Goal: Task Accomplishment & Management: Manage account settings

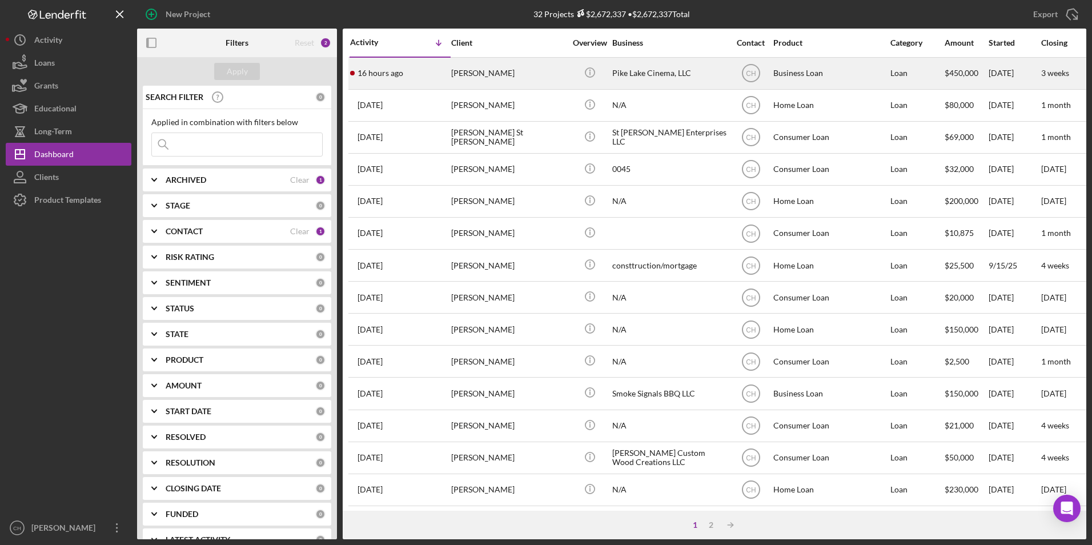
click at [473, 73] on div "[PERSON_NAME]" at bounding box center [508, 73] width 114 height 30
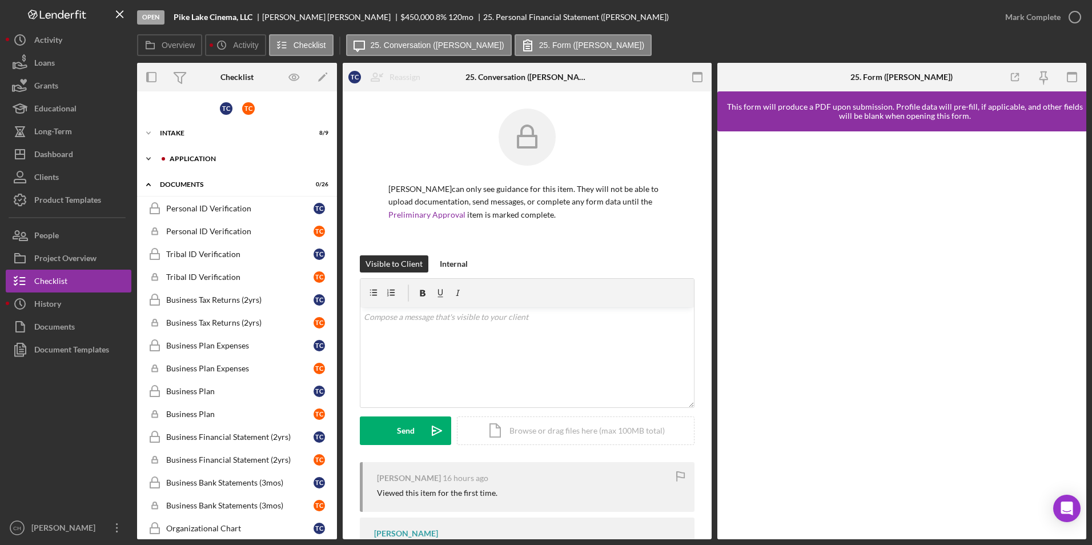
click at [196, 155] on div "Icon/Expander Application 7 / 15" at bounding box center [237, 158] width 200 height 23
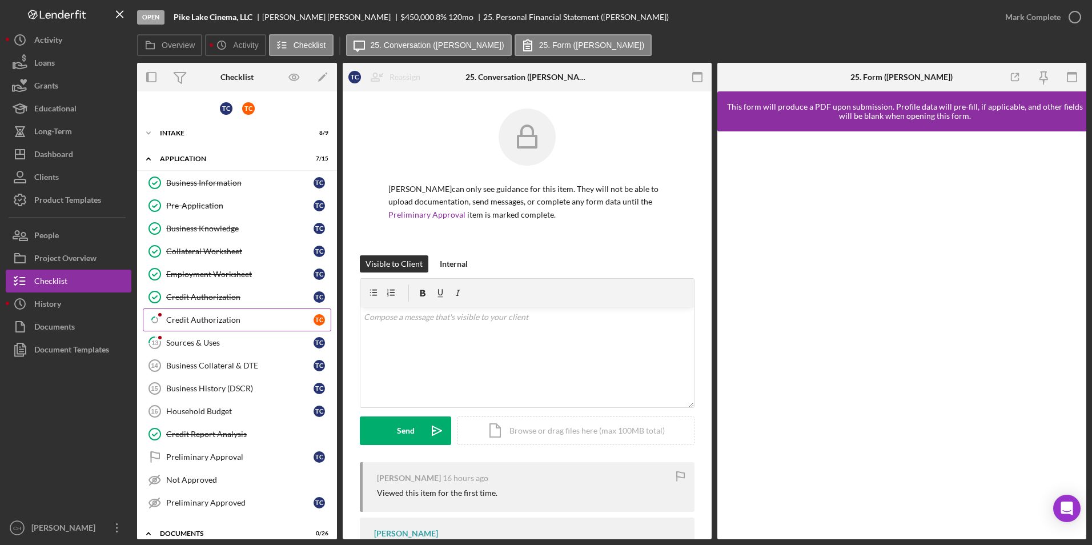
click at [199, 325] on link "Icon/Checklist Item Sub Partial Credit Authorization T C" at bounding box center [237, 319] width 188 height 23
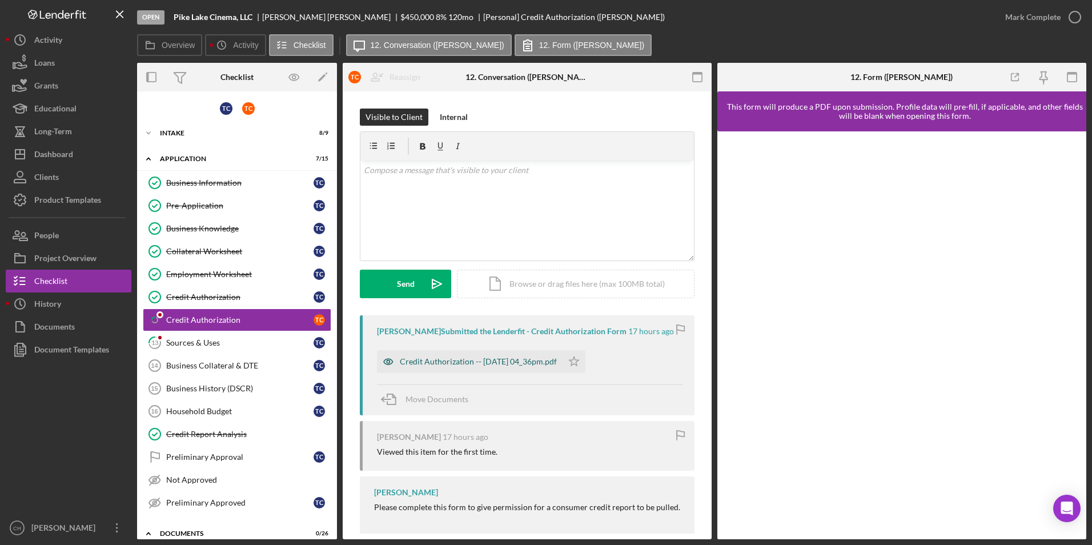
click at [504, 364] on div "Credit Authorization -- [DATE] 04_36pm.pdf" at bounding box center [478, 361] width 157 height 9
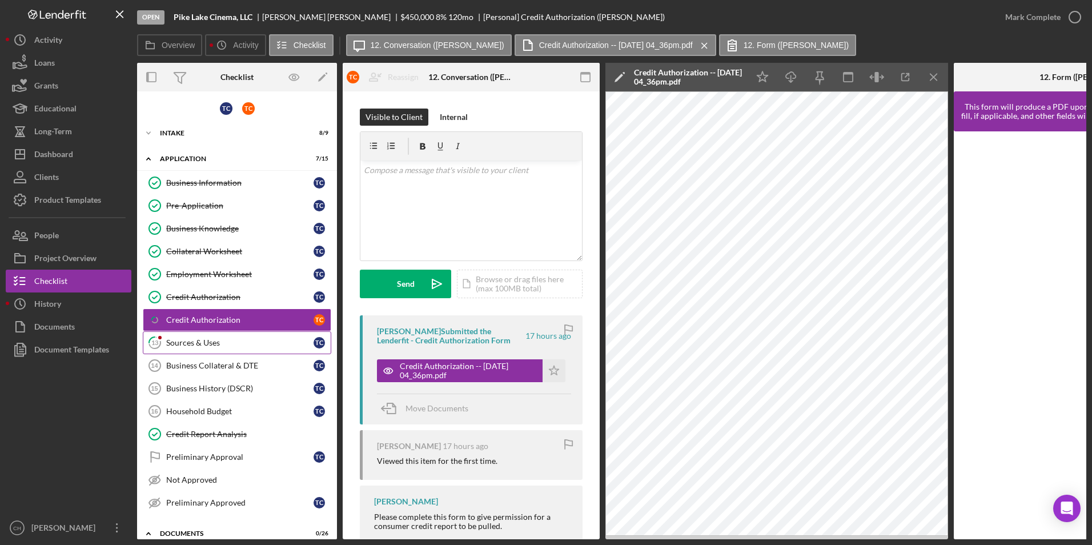
click at [235, 347] on div "Sources & Uses" at bounding box center [239, 342] width 147 height 9
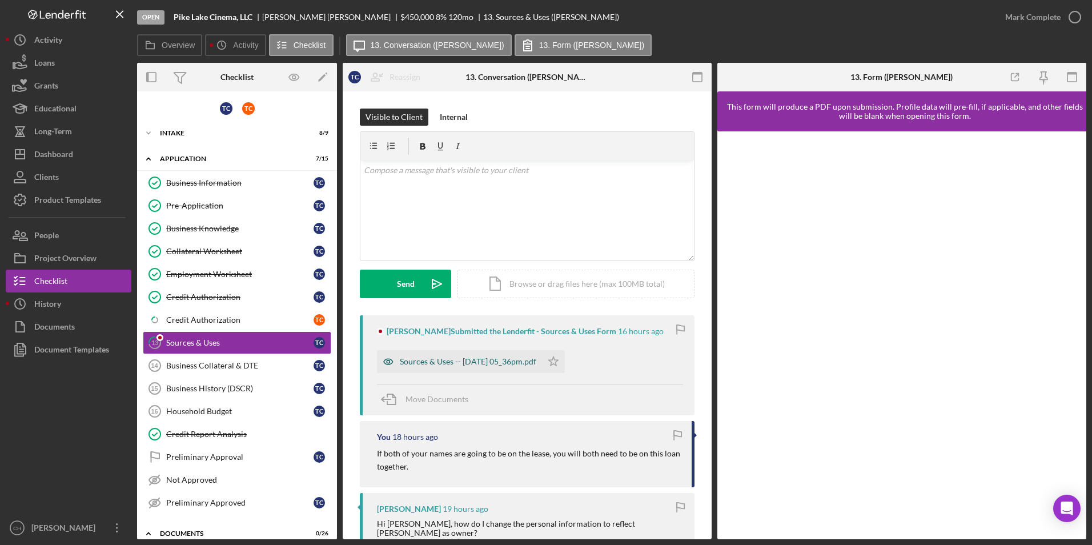
click at [473, 360] on div "Sources & Uses -- [DATE] 05_36pm.pdf" at bounding box center [468, 361] width 136 height 9
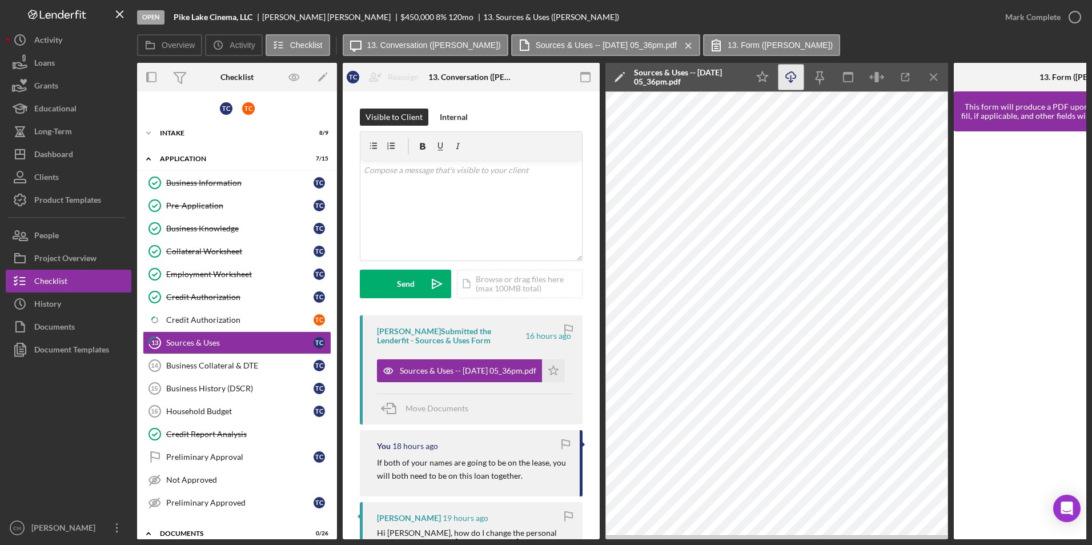
click at [793, 78] on icon "button" at bounding box center [791, 75] width 10 height 6
click at [549, 367] on icon "Icon/Star" at bounding box center [553, 370] width 23 height 23
click at [1036, 14] on div "Mark Complete" at bounding box center [1032, 17] width 55 height 23
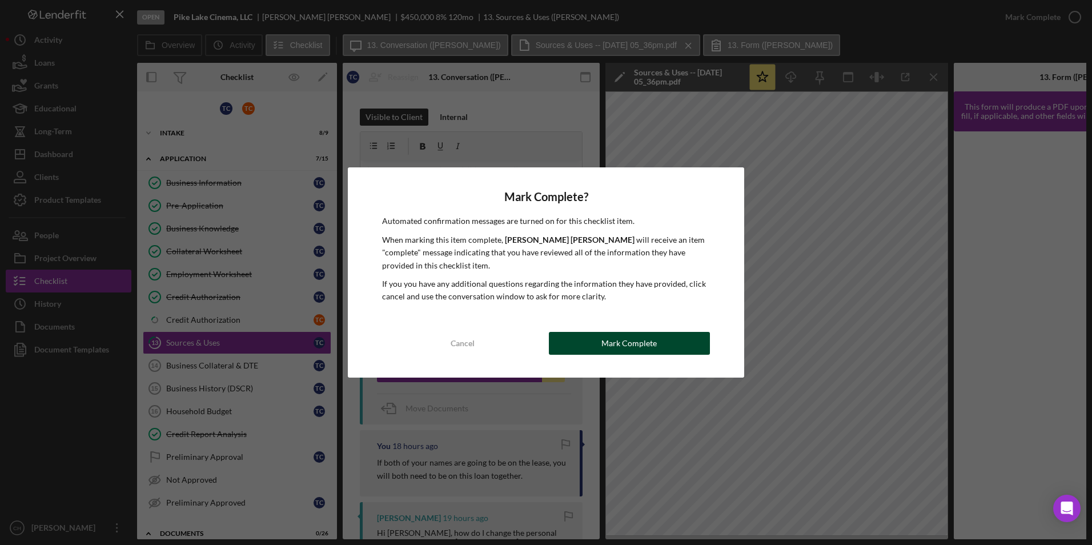
click at [658, 343] on button "Mark Complete" at bounding box center [629, 343] width 161 height 23
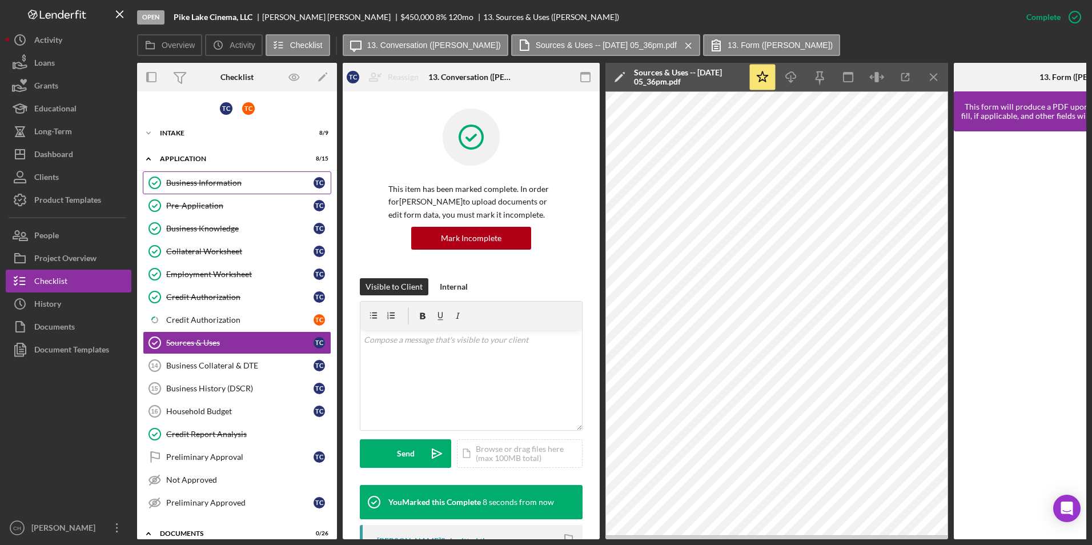
click at [198, 186] on div "Business Information" at bounding box center [239, 182] width 147 height 9
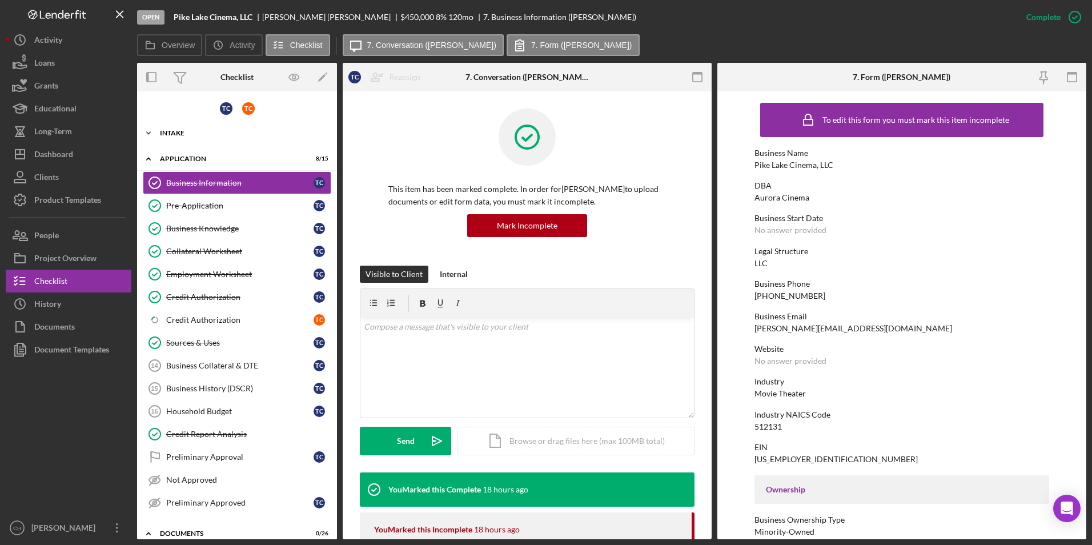
click at [182, 131] on div "Intake" at bounding box center [241, 133] width 163 height 7
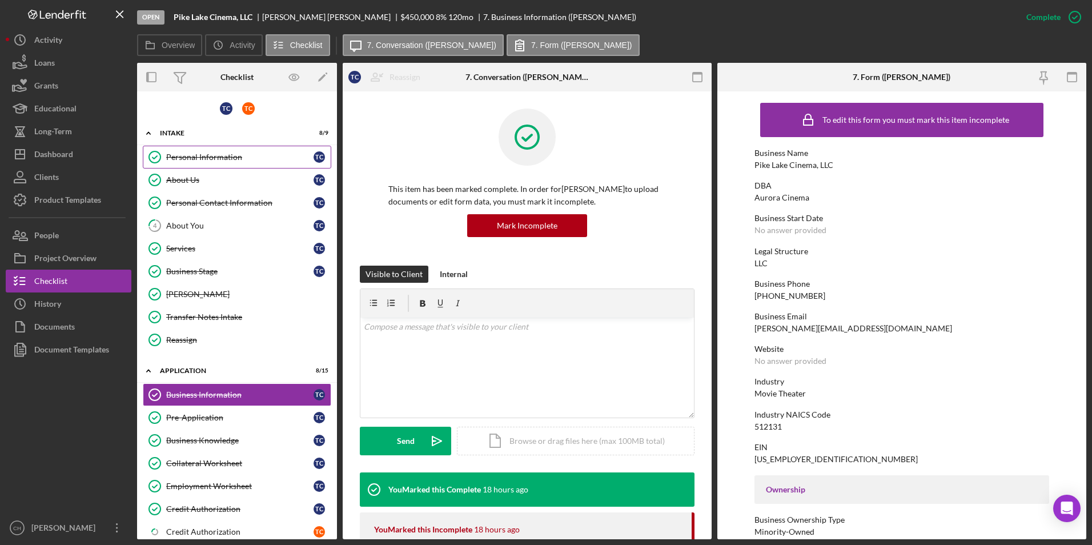
click at [183, 158] on div "Personal Information" at bounding box center [239, 156] width 147 height 9
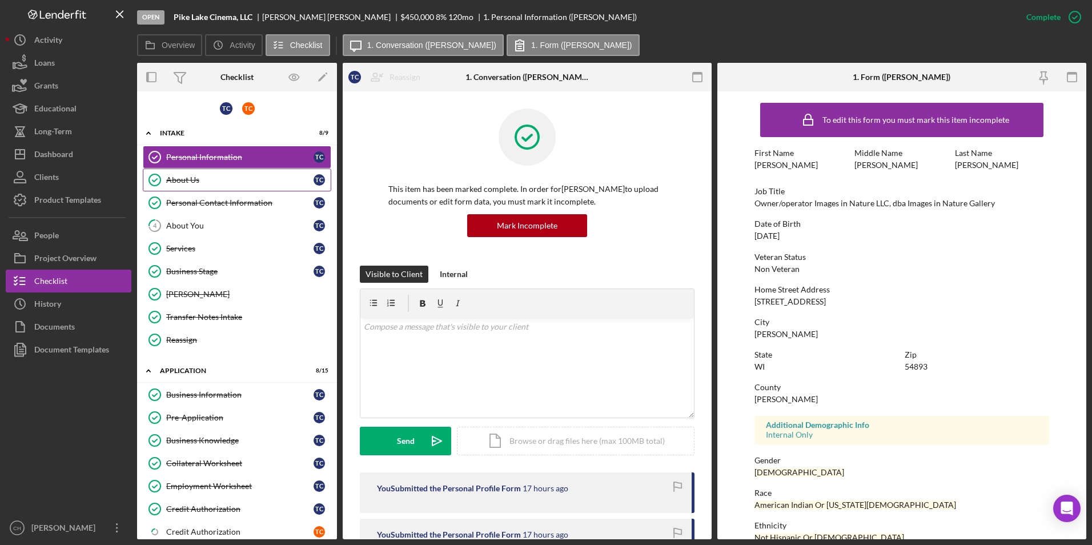
click at [173, 178] on div "About Us" at bounding box center [239, 179] width 147 height 9
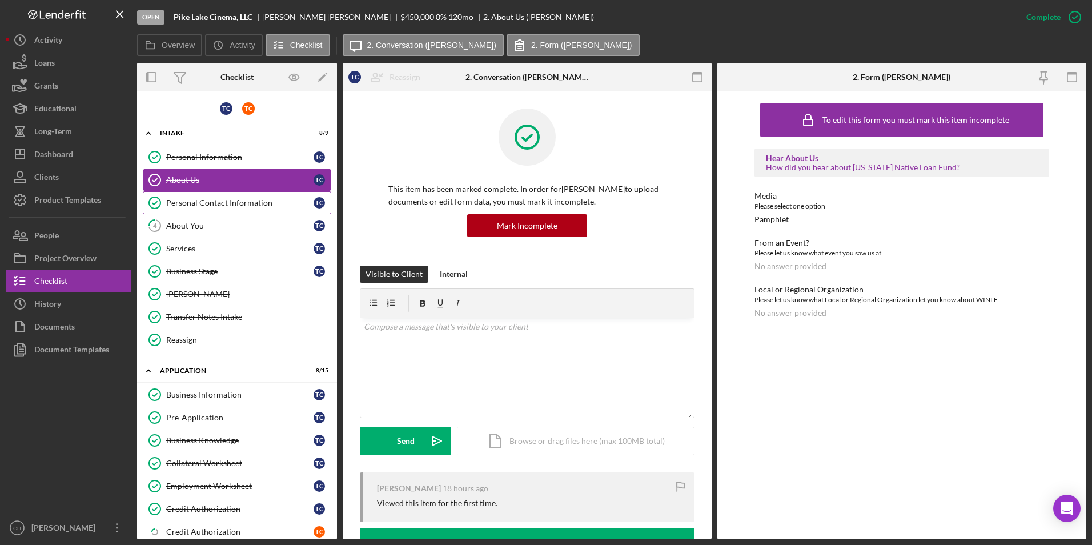
click at [183, 204] on div "Personal Contact Information" at bounding box center [239, 202] width 147 height 9
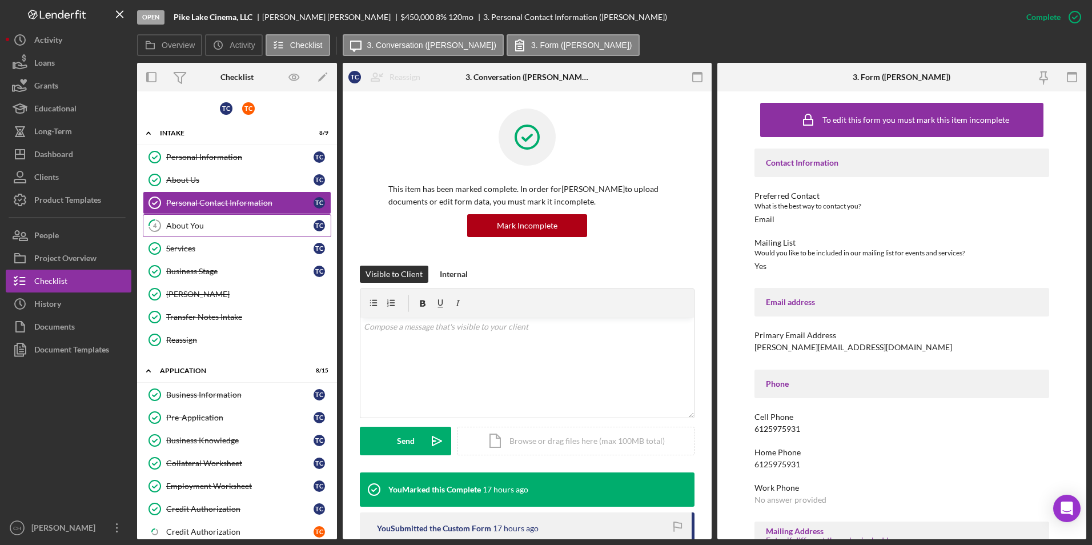
click at [176, 225] on div "About You" at bounding box center [239, 225] width 147 height 9
